Goal: Task Accomplishment & Management: Use online tool/utility

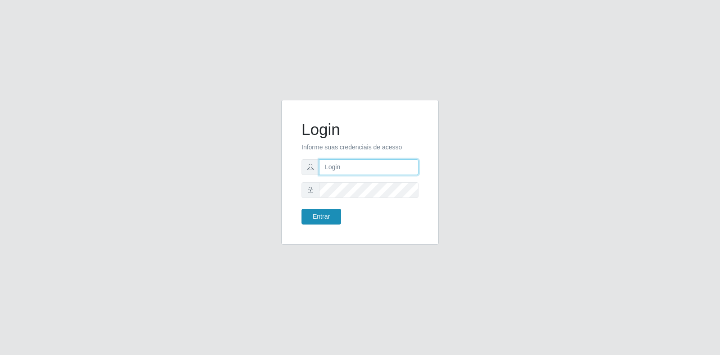
type input "[EMAIL_ADDRESS][DOMAIN_NAME]"
click at [332, 211] on button "Entrar" at bounding box center [321, 217] width 40 height 16
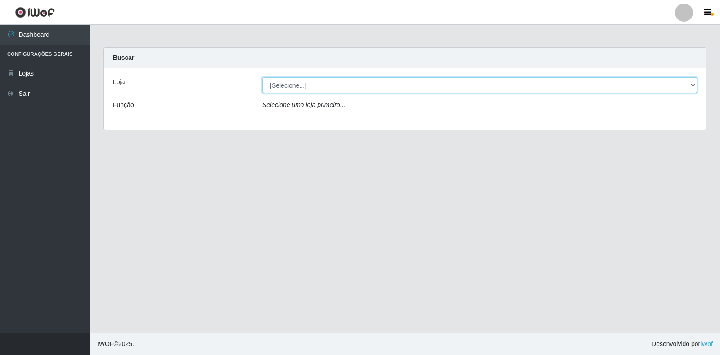
click at [387, 86] on select "[Selecione...] Atacado Vem - Loja 30 Laranjeiras Velha" at bounding box center [479, 85] width 435 height 16
select select "495"
click at [262, 77] on select "[Selecione...] Atacado Vem - Loja 30 Laranjeiras Velha" at bounding box center [479, 85] width 435 height 16
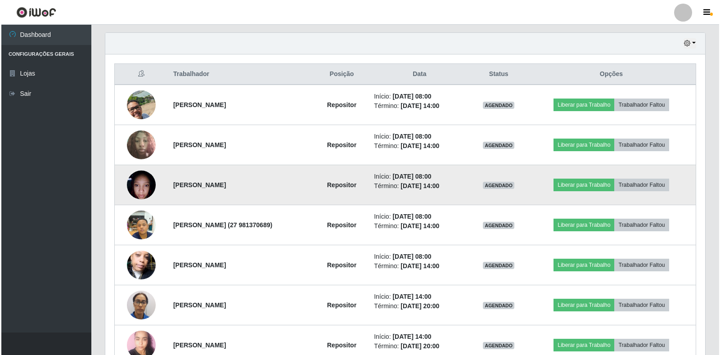
scroll to position [315, 0]
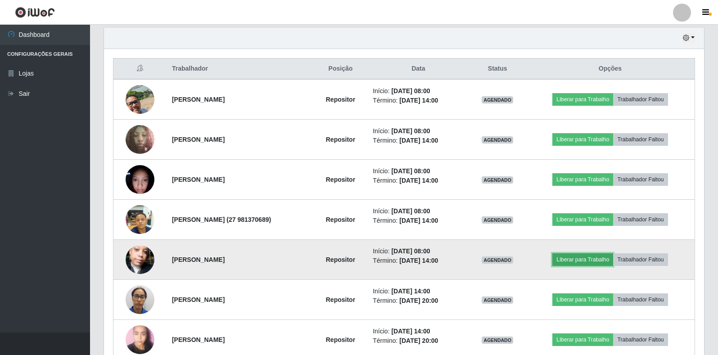
click at [582, 259] on button "Liberar para Trabalho" at bounding box center [582, 259] width 61 height 13
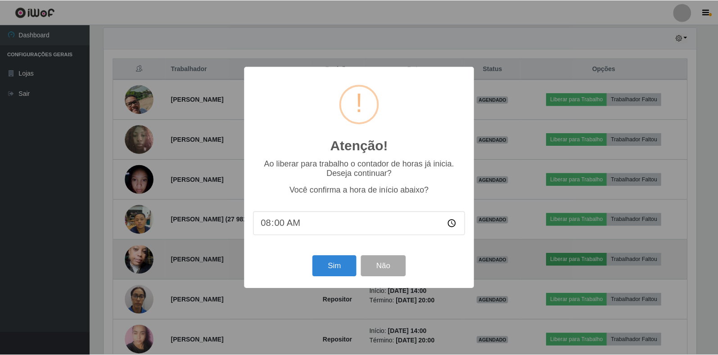
scroll to position [187, 594]
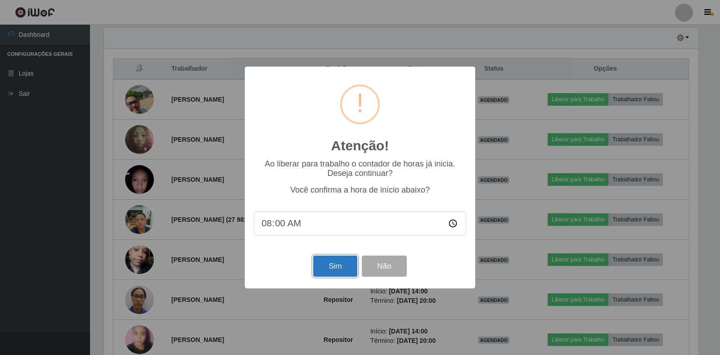
click at [345, 274] on button "Sim" at bounding box center [335, 266] width 44 height 21
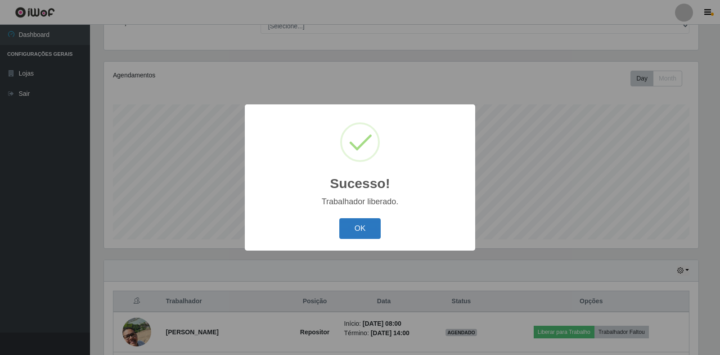
click at [372, 232] on button "OK" at bounding box center [360, 228] width 42 height 21
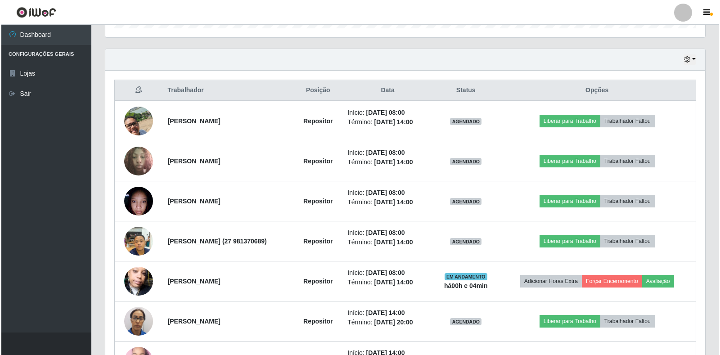
scroll to position [307, 0]
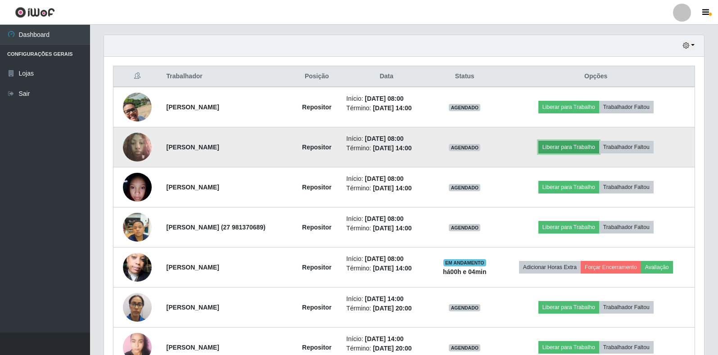
click at [565, 144] on button "Liberar para Trabalho" at bounding box center [568, 147] width 61 height 13
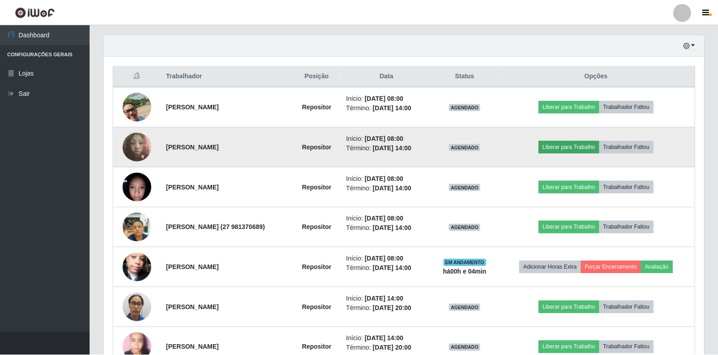
scroll to position [187, 594]
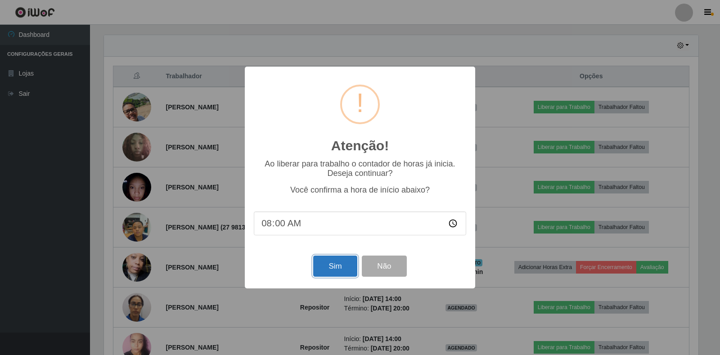
click at [327, 265] on button "Sim" at bounding box center [335, 266] width 44 height 21
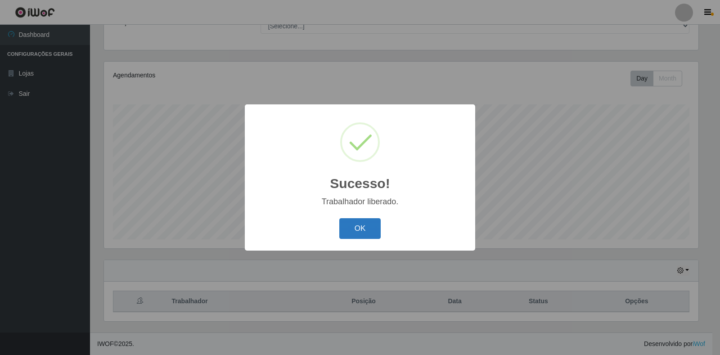
click at [359, 230] on button "OK" at bounding box center [360, 228] width 42 height 21
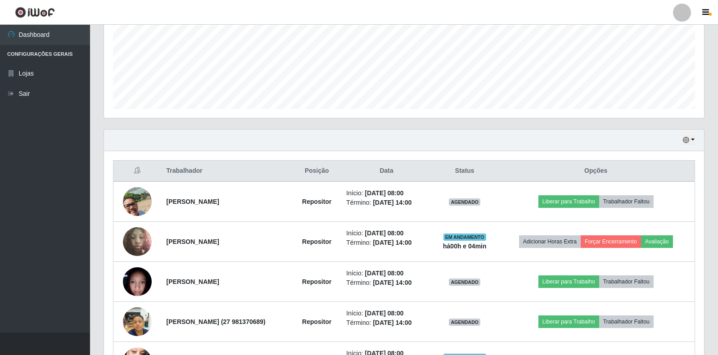
scroll to position [217, 0]
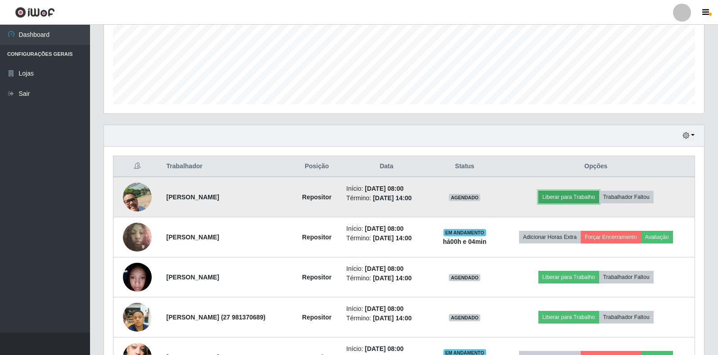
click at [570, 194] on button "Liberar para Trabalho" at bounding box center [568, 197] width 61 height 13
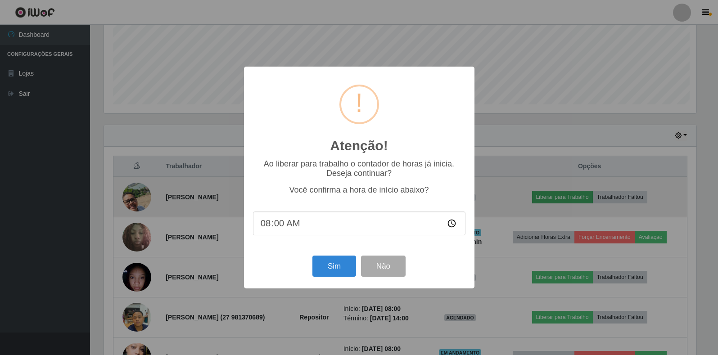
scroll to position [187, 594]
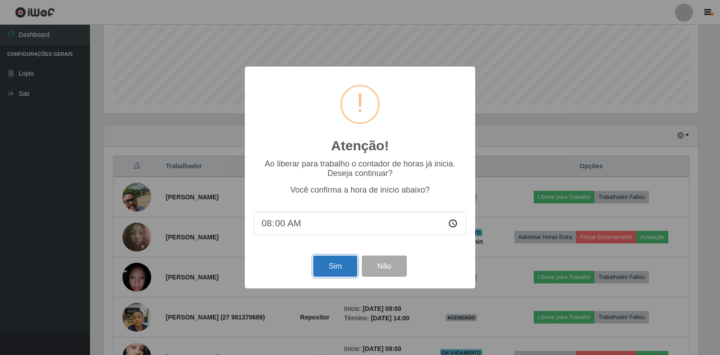
click at [334, 263] on button "Sim" at bounding box center [335, 266] width 44 height 21
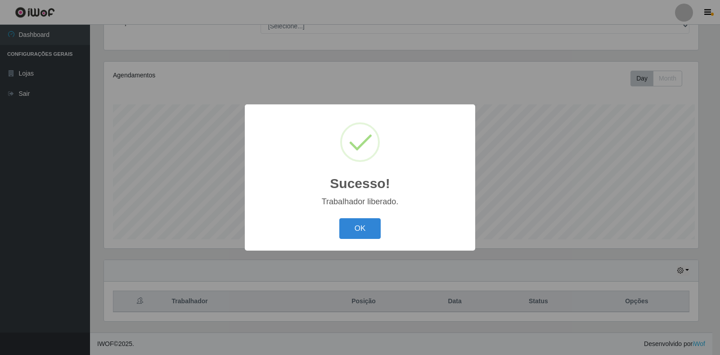
scroll to position [0, 0]
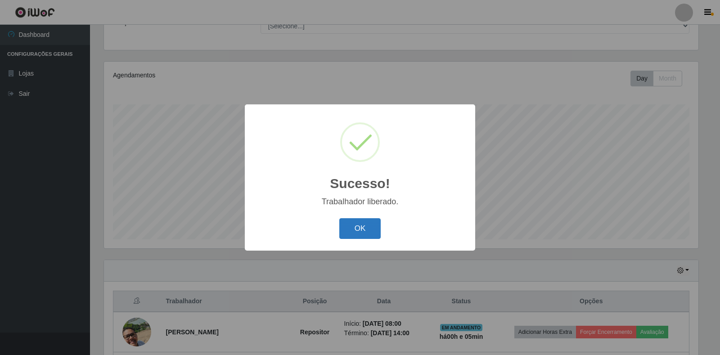
click at [360, 236] on button "OK" at bounding box center [360, 228] width 42 height 21
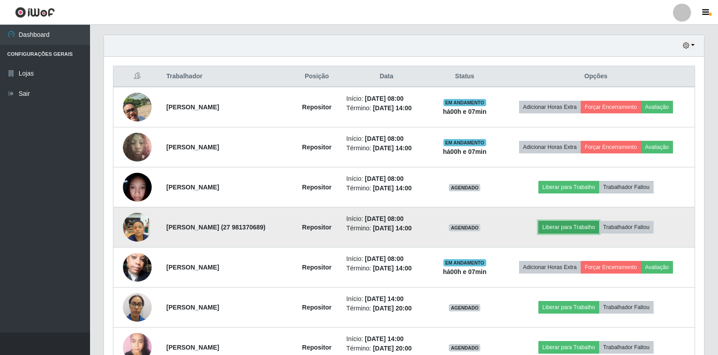
click at [583, 226] on button "Liberar para Trabalho" at bounding box center [568, 227] width 61 height 13
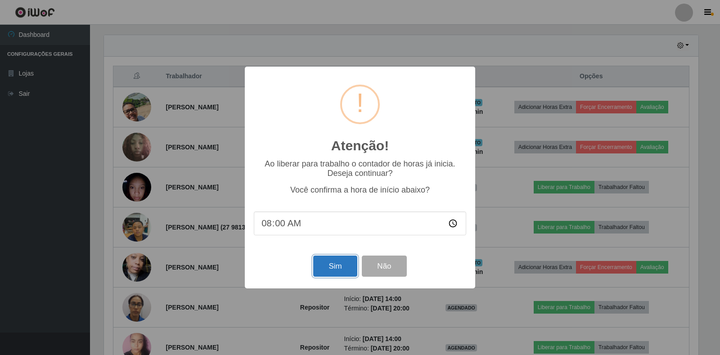
click at [328, 270] on button "Sim" at bounding box center [335, 266] width 44 height 21
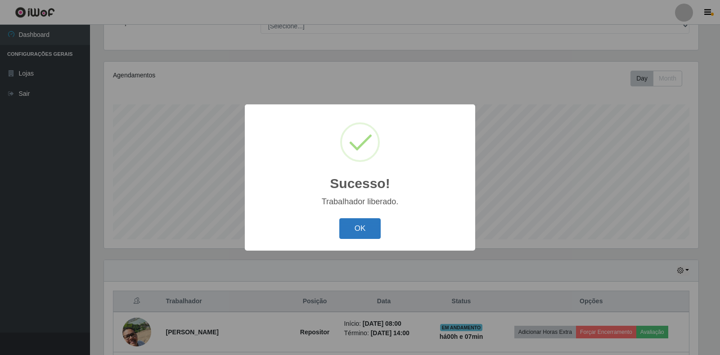
click at [363, 233] on button "OK" at bounding box center [360, 228] width 42 height 21
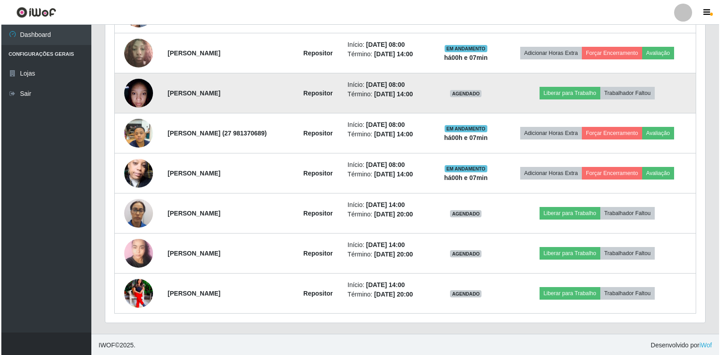
scroll to position [403, 0]
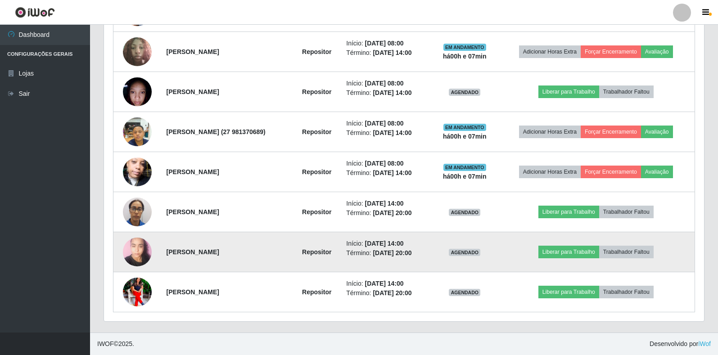
click at [129, 254] on img at bounding box center [137, 252] width 29 height 38
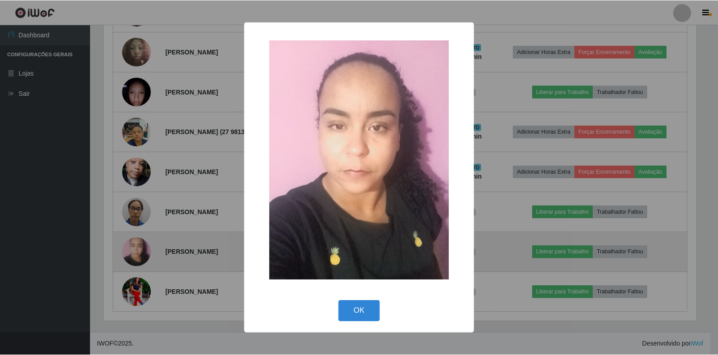
scroll to position [187, 594]
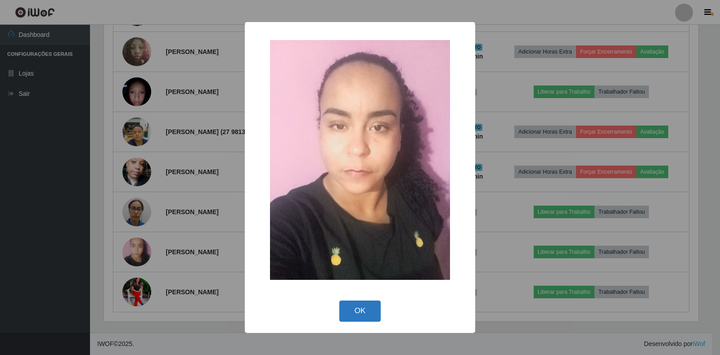
click at [363, 304] on button "OK" at bounding box center [360, 311] width 42 height 21
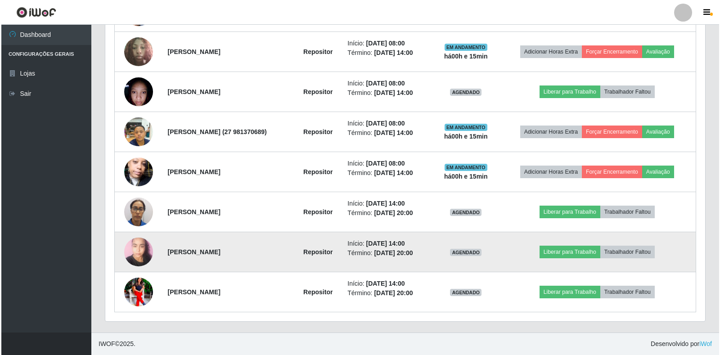
scroll to position [358, 0]
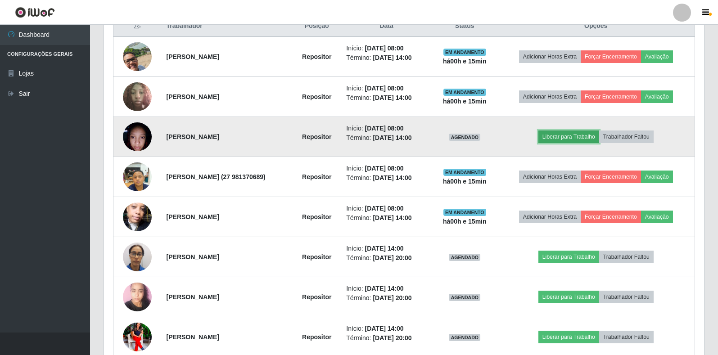
click at [566, 136] on button "Liberar para Trabalho" at bounding box center [568, 136] width 61 height 13
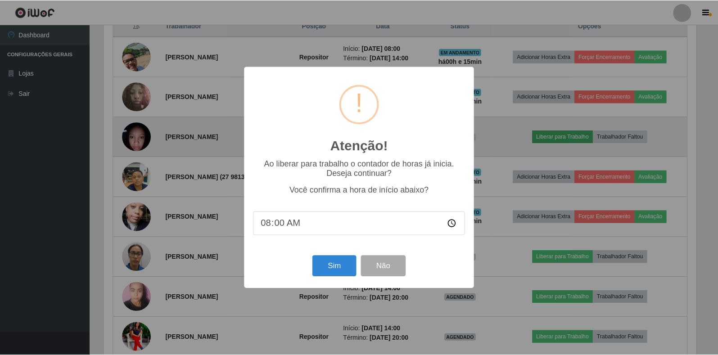
scroll to position [187, 594]
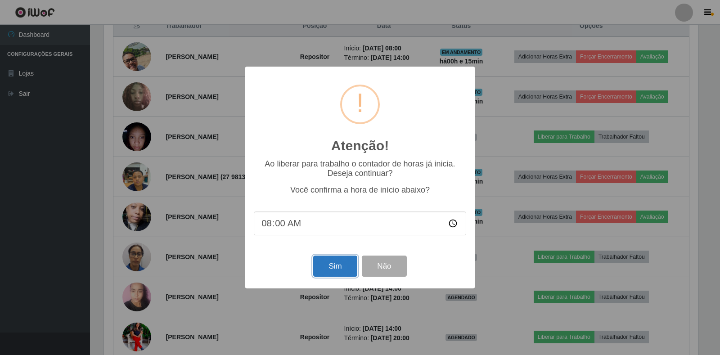
click at [332, 269] on button "Sim" at bounding box center [335, 266] width 44 height 21
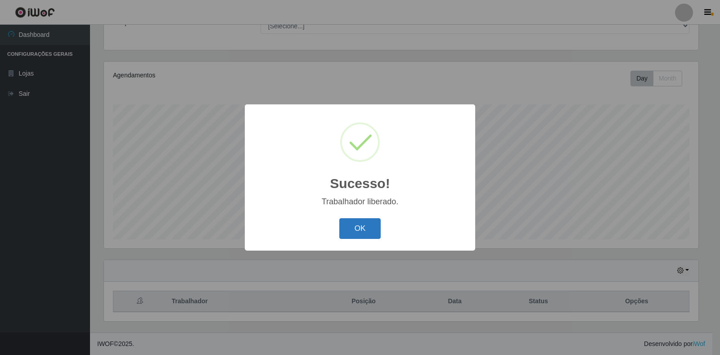
click at [367, 233] on button "OK" at bounding box center [360, 228] width 42 height 21
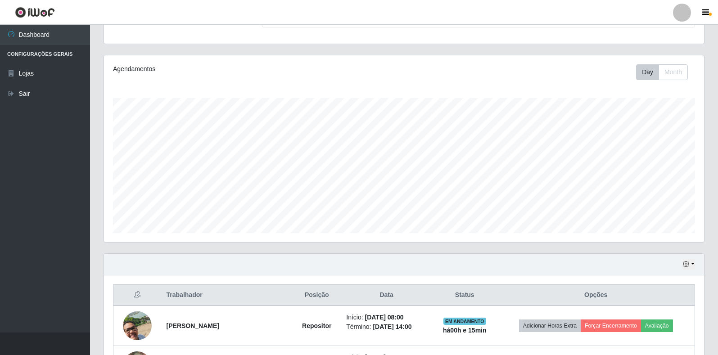
scroll to position [88, 0]
